Goal: Browse casually: Explore the website without a specific task or goal

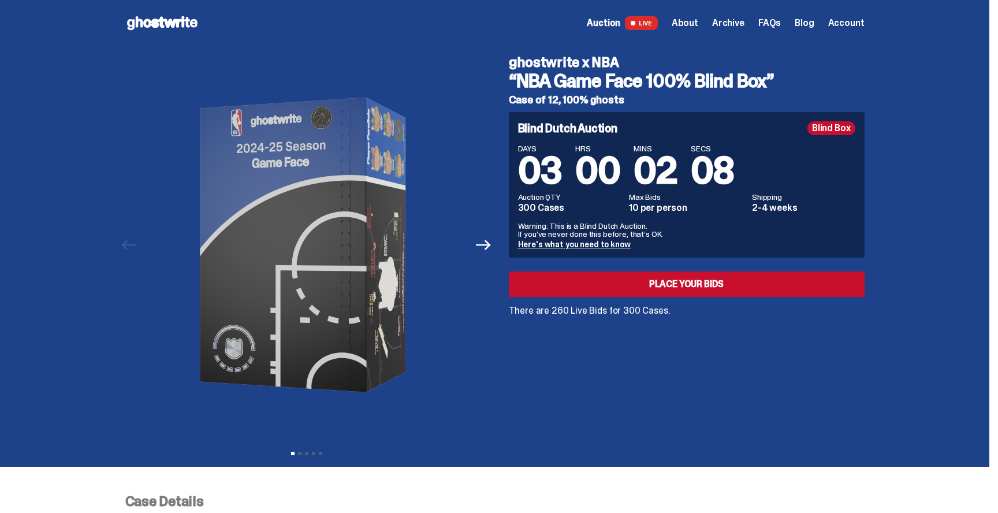
click at [620, 23] on span "Auction" at bounding box center [603, 22] width 33 height 9
click at [684, 28] on span "About" at bounding box center [684, 22] width 27 height 9
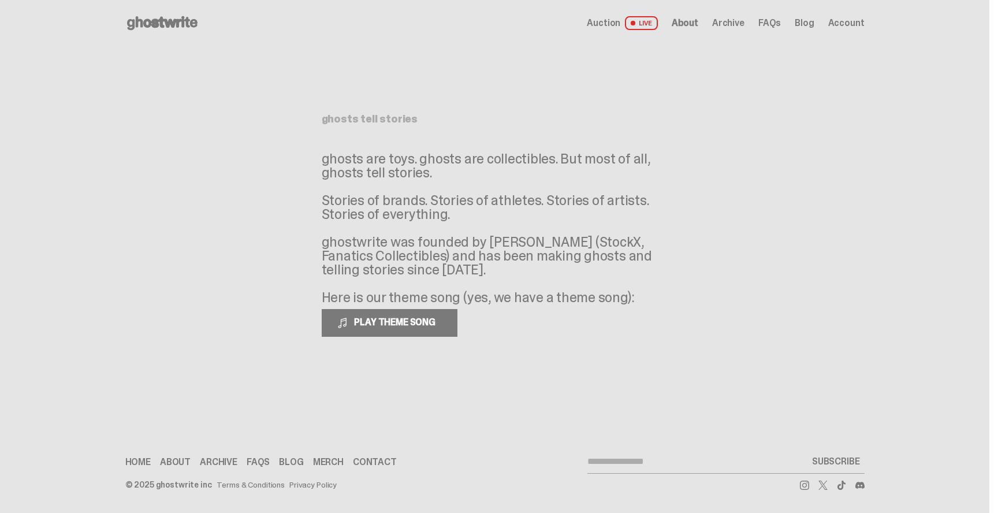
click at [182, 17] on icon at bounding box center [162, 23] width 74 height 18
